Goal: Task Accomplishment & Management: Manage account settings

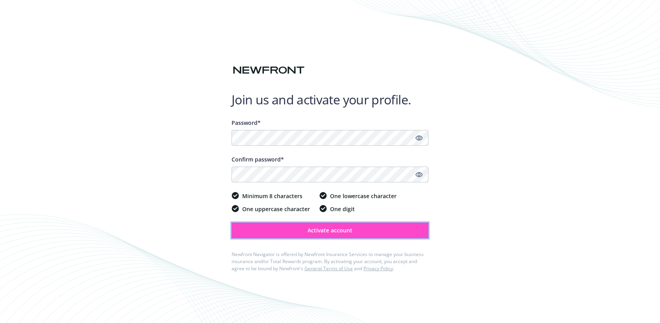
click at [286, 237] on button "Activate account" at bounding box center [330, 231] width 197 height 16
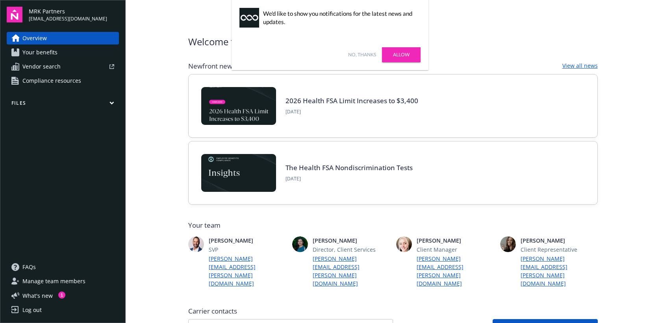
click at [367, 56] on link "No, thanks" at bounding box center [362, 54] width 28 height 7
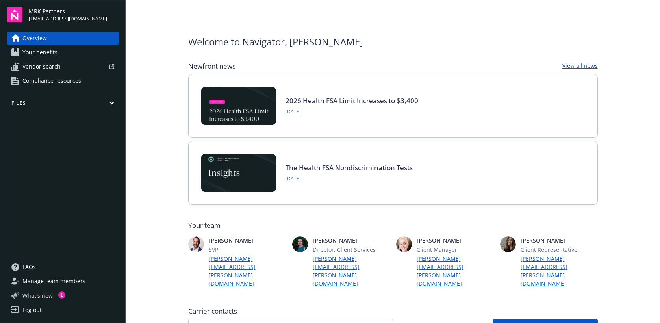
click at [44, 298] on span "What ' s new" at bounding box center [37, 296] width 30 height 8
click at [57, 60] on div "Overview Your benefits Vendor search Compliance resources" at bounding box center [63, 59] width 112 height 55
click at [59, 57] on link "Your benefits" at bounding box center [63, 52] width 112 height 13
